Goal: Download file/media

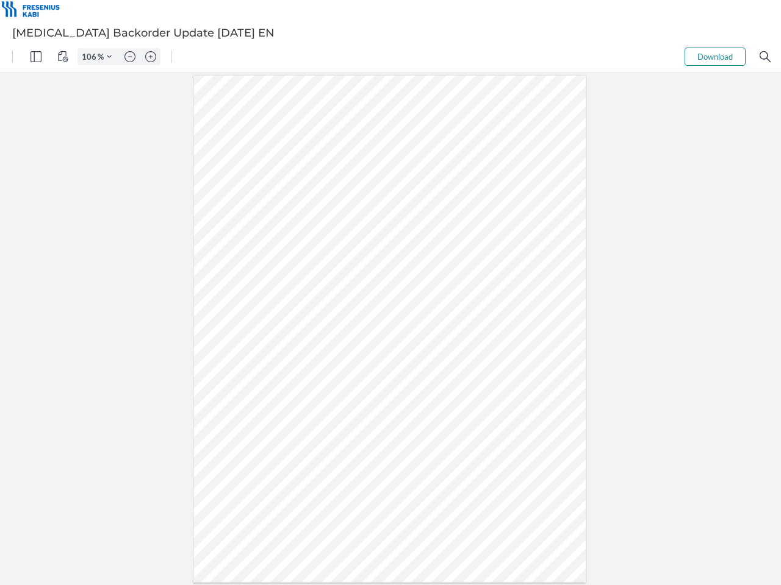
click at [36, 57] on img "Panel" at bounding box center [35, 56] width 11 height 11
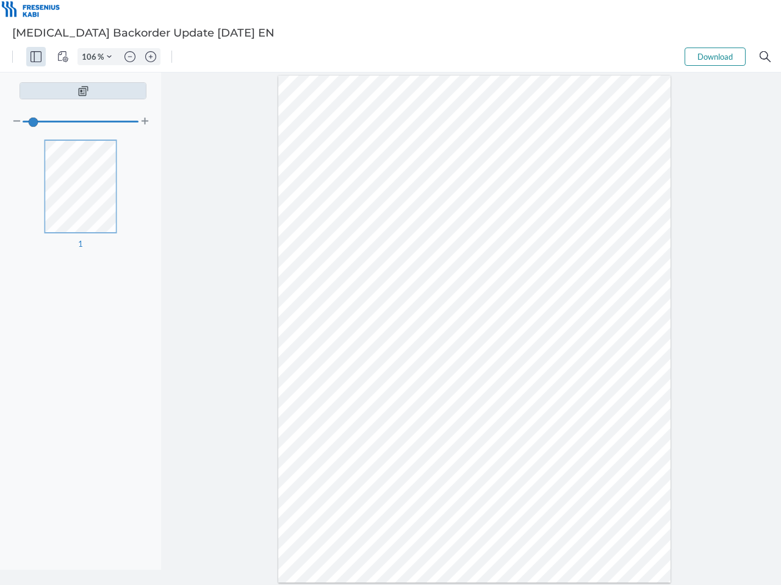
click at [63, 57] on img "View Controls" at bounding box center [62, 56] width 11 height 11
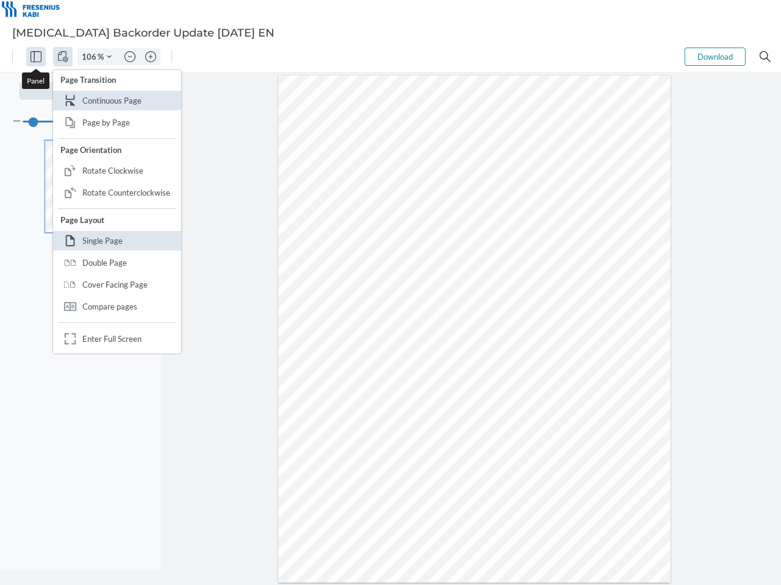
click at [91, 57] on input "106" at bounding box center [88, 56] width 20 height 11
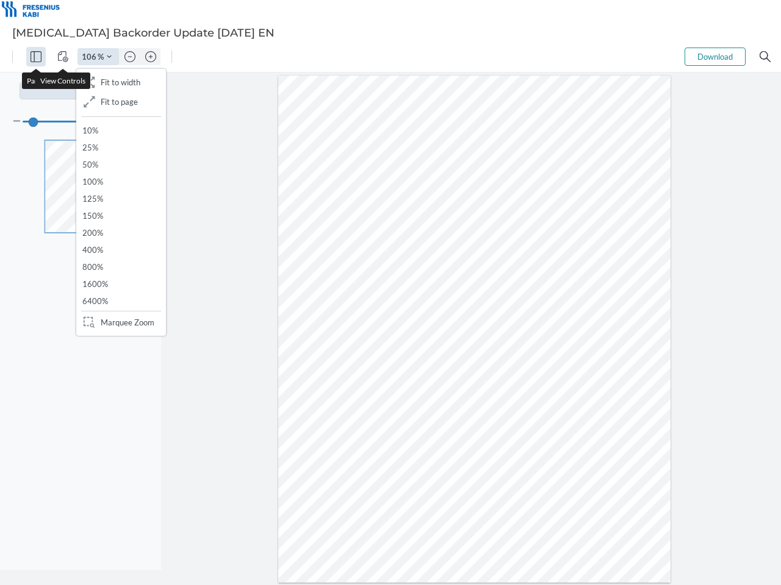
click at [109, 57] on img "Zoom Controls" at bounding box center [109, 56] width 5 height 5
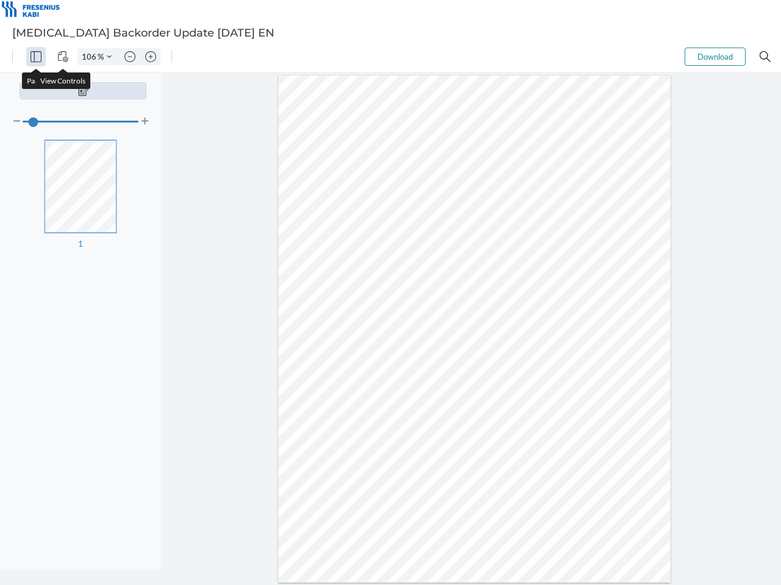
click at [130, 57] on img "Zoom out" at bounding box center [129, 56] width 11 height 11
click at [151, 57] on img "Zoom in" at bounding box center [150, 56] width 11 height 11
type input "106"
click at [715, 57] on button "Download" at bounding box center [714, 57] width 61 height 18
click at [765, 57] on img "Search" at bounding box center [764, 56] width 11 height 11
